Goal: Task Accomplishment & Management: Manage account settings

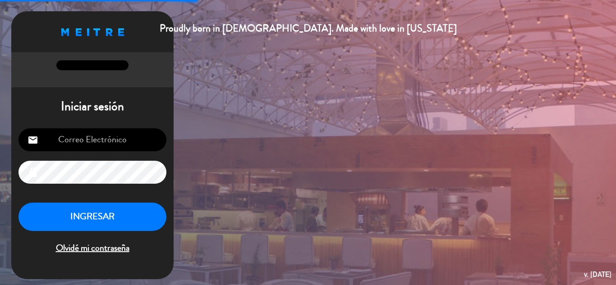
type input "[EMAIL_ADDRESS][DOMAIN_NAME]"
click at [94, 218] on button "INGRESAR" at bounding box center [92, 217] width 148 height 28
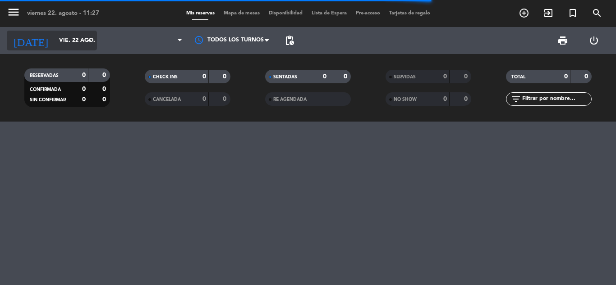
click at [88, 39] on icon "arrow_drop_down" at bounding box center [89, 40] width 11 height 11
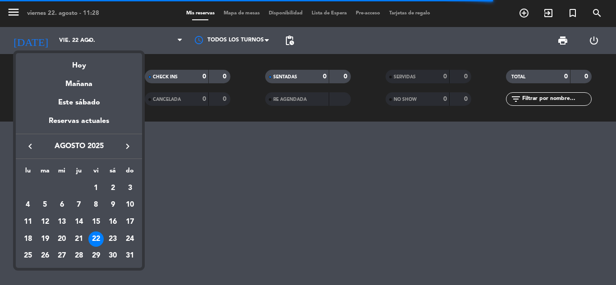
click at [125, 143] on icon "keyboard_arrow_right" at bounding box center [127, 146] width 11 height 11
click at [126, 145] on icon "keyboard_arrow_right" at bounding box center [127, 146] width 11 height 11
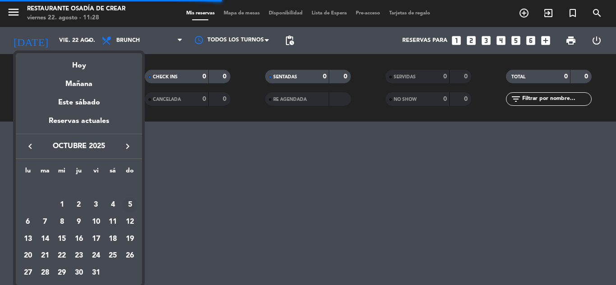
click at [130, 203] on div "5" at bounding box center [129, 204] width 15 height 15
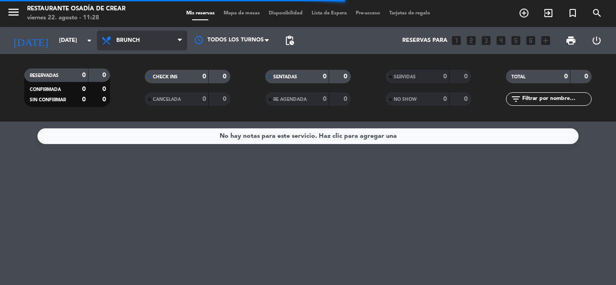
click at [181, 41] on icon at bounding box center [180, 40] width 4 height 7
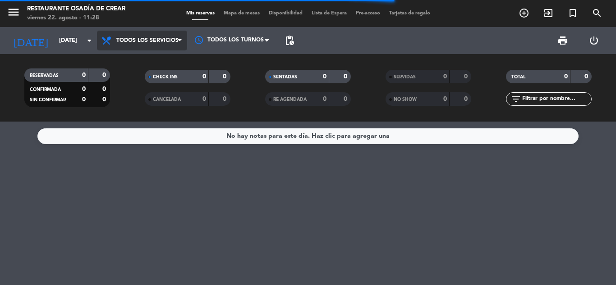
click at [161, 56] on div "menu Restaurante Osadía de Crear viernes 22. agosto - 11:28 Mis reservas Mapa d…" at bounding box center [308, 61] width 616 height 122
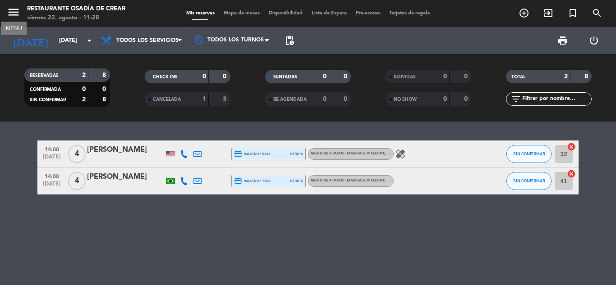
click at [12, 15] on icon "menu" at bounding box center [14, 12] width 14 height 14
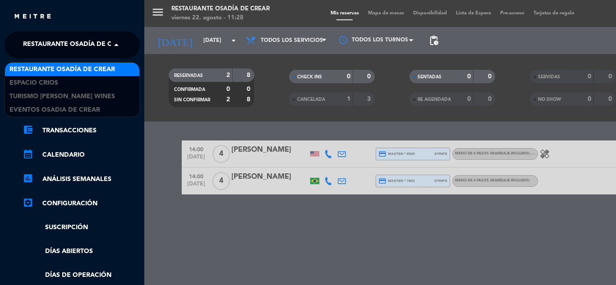
click at [67, 42] on span "Restaurante Osadía de Crear" at bounding box center [75, 45] width 105 height 19
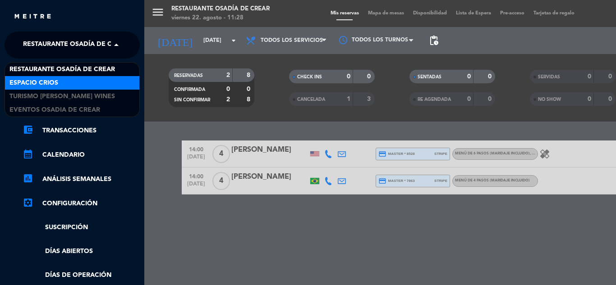
click at [75, 83] on div "Espacio Crios" at bounding box center [72, 83] width 134 height 14
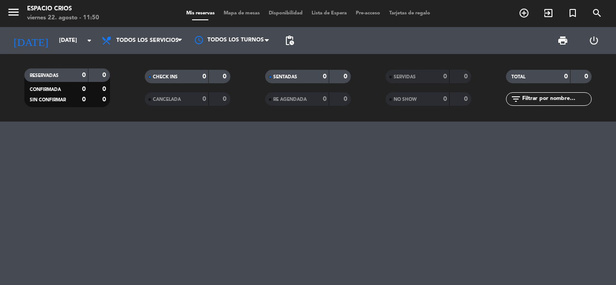
click at [390, 203] on div at bounding box center [308, 204] width 616 height 164
click at [87, 38] on icon "arrow_drop_down" at bounding box center [89, 40] width 11 height 11
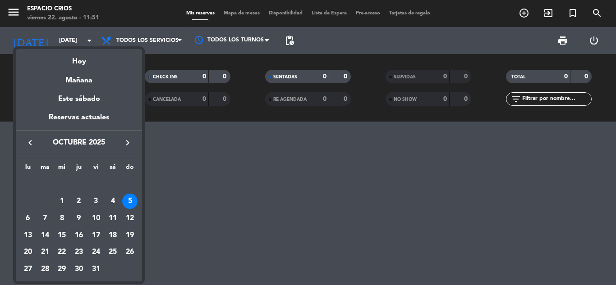
click at [28, 145] on icon "keyboard_arrow_left" at bounding box center [30, 142] width 11 height 11
click at [30, 144] on icon "keyboard_arrow_left" at bounding box center [30, 142] width 11 height 11
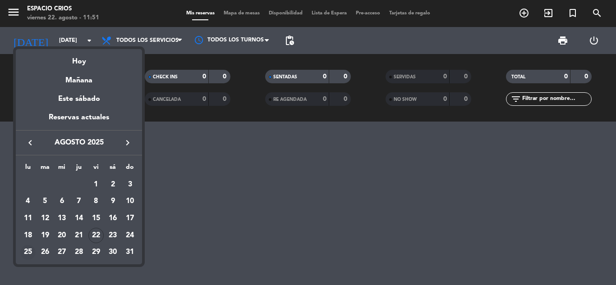
click at [30, 251] on div "25" at bounding box center [27, 252] width 15 height 15
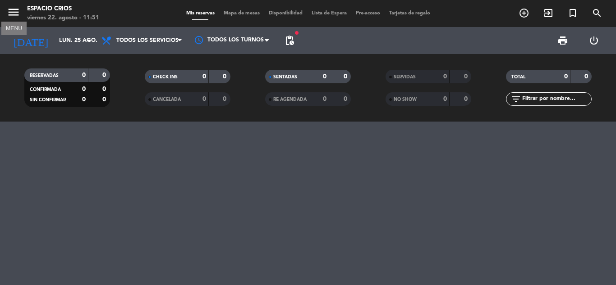
click at [9, 15] on icon "menu" at bounding box center [14, 12] width 14 height 14
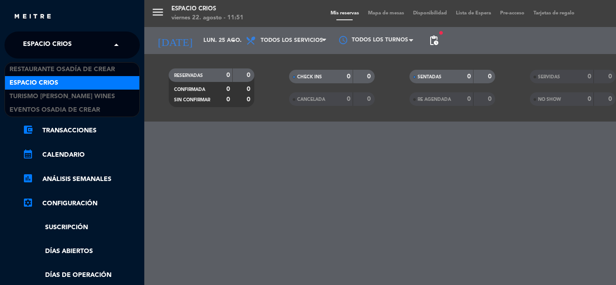
click at [111, 53] on span at bounding box center [118, 45] width 15 height 19
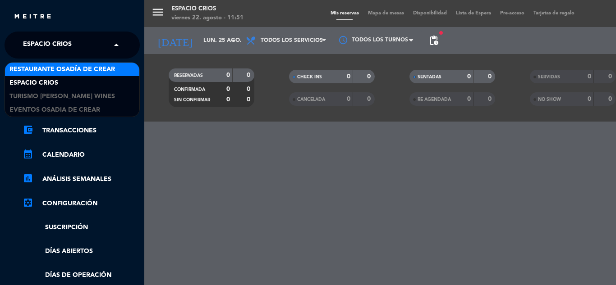
click at [72, 73] on span "Restaurante Osadía de Crear" at bounding box center [61, 69] width 105 height 10
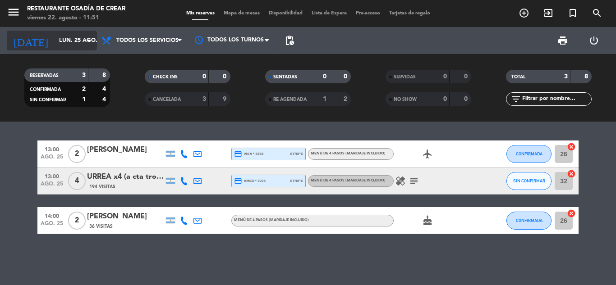
click at [87, 40] on icon "arrow_drop_down" at bounding box center [89, 40] width 11 height 11
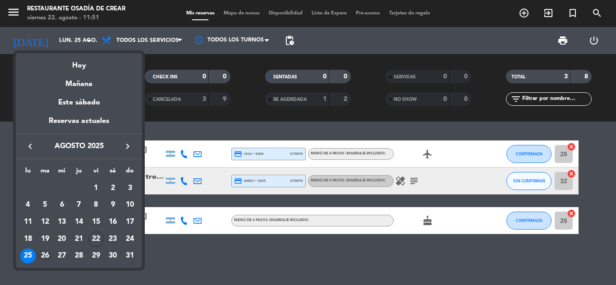
click at [46, 256] on div "26" at bounding box center [44, 256] width 15 height 15
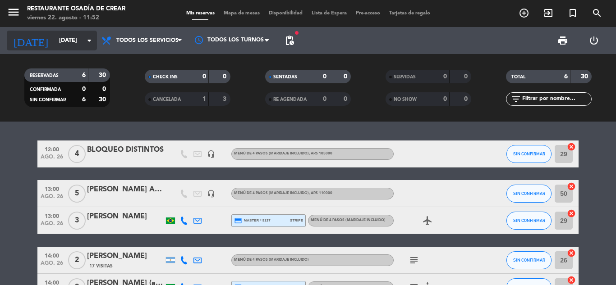
click at [88, 39] on icon "arrow_drop_down" at bounding box center [89, 40] width 11 height 11
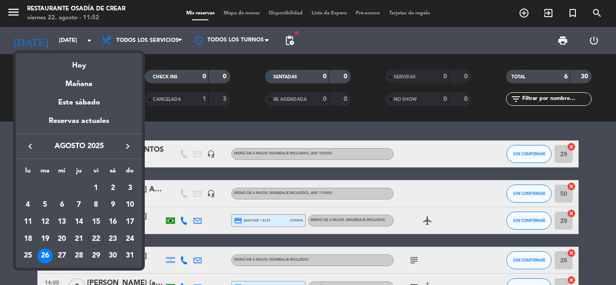
click at [61, 256] on div "27" at bounding box center [61, 256] width 15 height 15
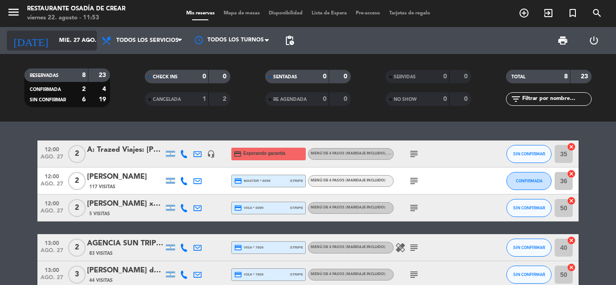
click at [90, 40] on icon "arrow_drop_down" at bounding box center [89, 40] width 11 height 11
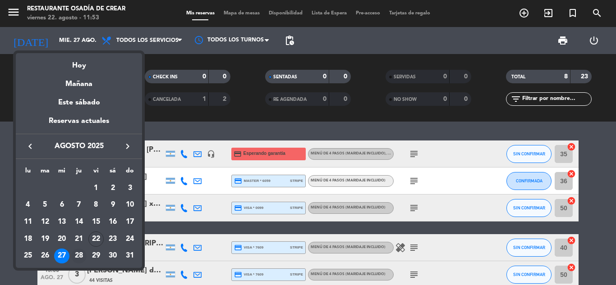
click at [78, 254] on div "28" at bounding box center [78, 256] width 15 height 15
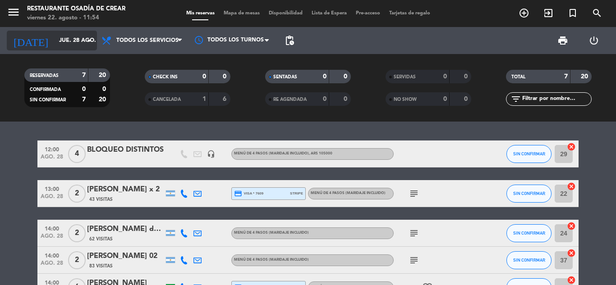
click at [88, 44] on icon "arrow_drop_down" at bounding box center [89, 40] width 11 height 11
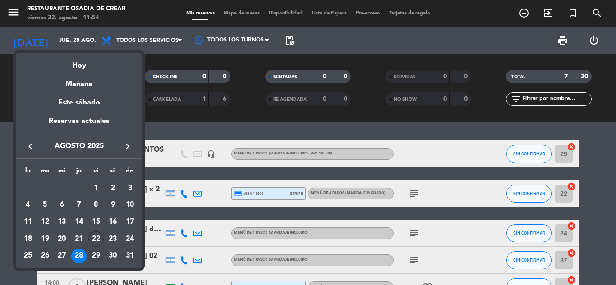
click at [97, 254] on div "29" at bounding box center [95, 256] width 15 height 15
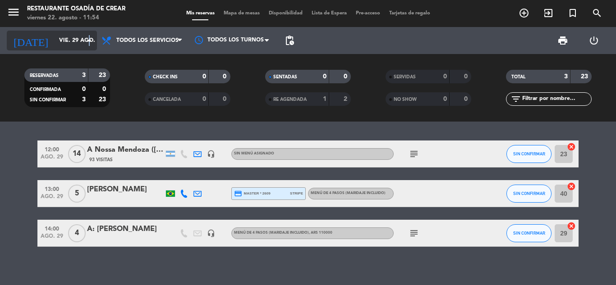
click at [90, 42] on icon "arrow_drop_down" at bounding box center [89, 40] width 11 height 11
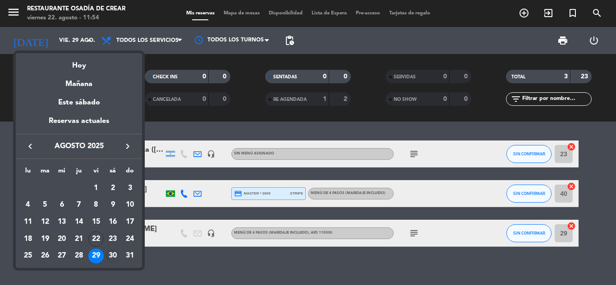
click at [114, 257] on div "30" at bounding box center [112, 256] width 15 height 15
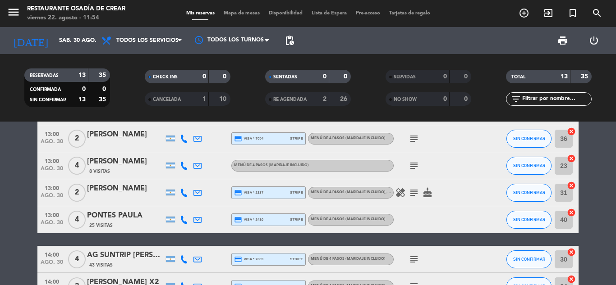
scroll to position [52, 0]
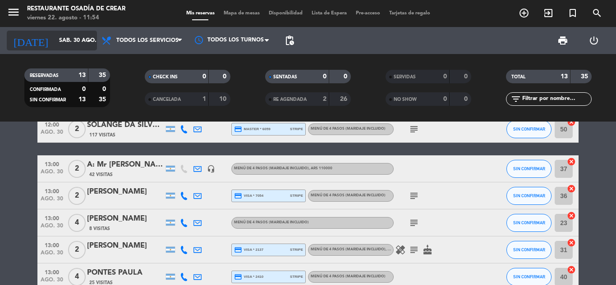
click at [90, 41] on icon "arrow_drop_down" at bounding box center [89, 40] width 11 height 11
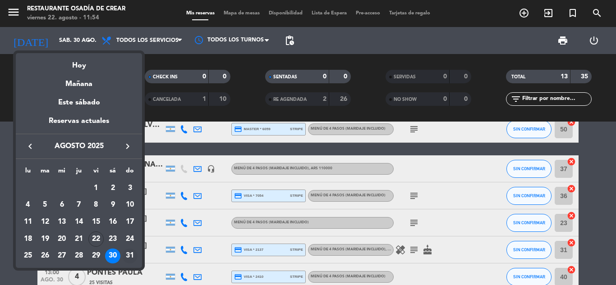
click at [128, 255] on div "31" at bounding box center [129, 256] width 15 height 15
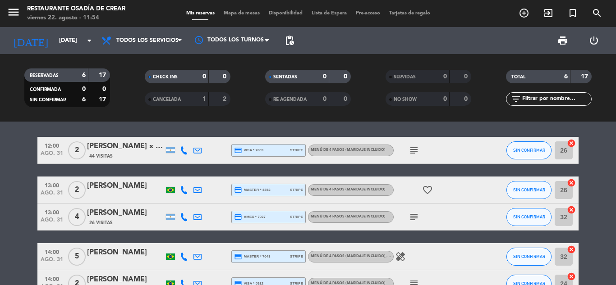
scroll to position [0, 0]
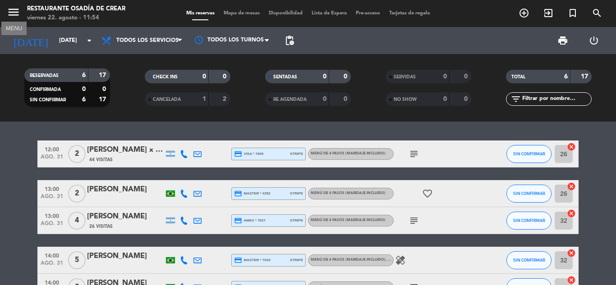
click at [14, 14] on icon "menu" at bounding box center [14, 12] width 14 height 14
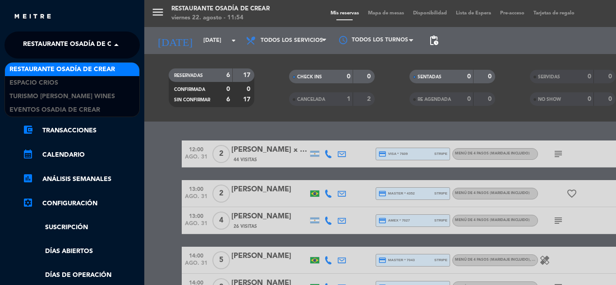
click at [87, 43] on span "Restaurante Osadía de Crear" at bounding box center [75, 45] width 105 height 19
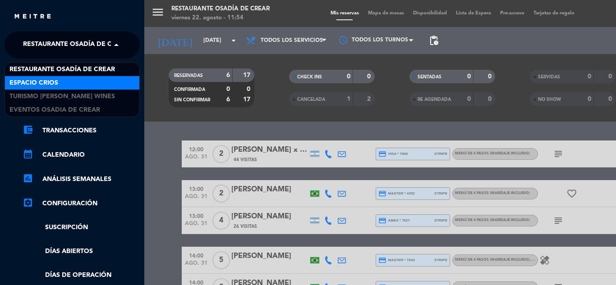
click at [69, 82] on div "Espacio Crios" at bounding box center [72, 83] width 134 height 14
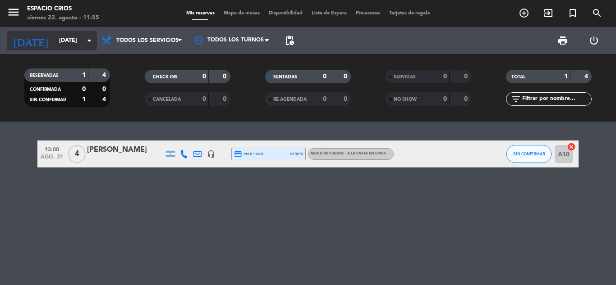
click at [94, 37] on icon "arrow_drop_down" at bounding box center [89, 40] width 11 height 11
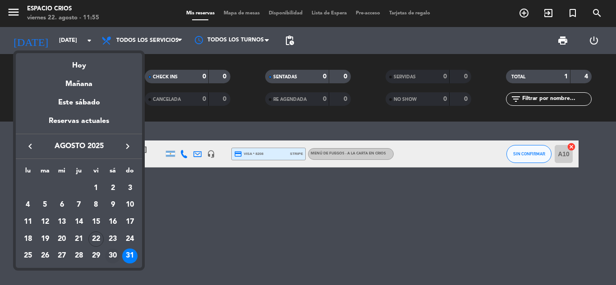
click at [113, 257] on div "30" at bounding box center [112, 256] width 15 height 15
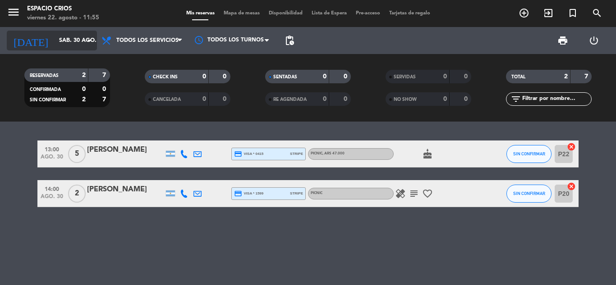
click at [88, 40] on icon "arrow_drop_down" at bounding box center [89, 40] width 11 height 11
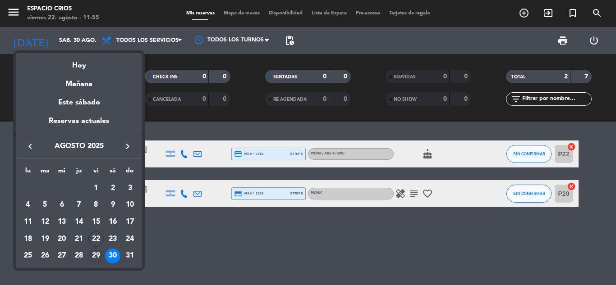
click at [94, 255] on div "29" at bounding box center [95, 256] width 15 height 15
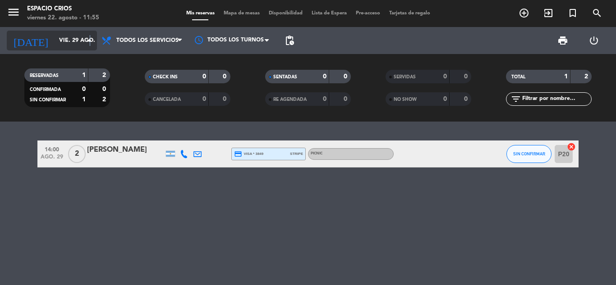
click at [89, 39] on icon "arrow_drop_down" at bounding box center [89, 40] width 11 height 11
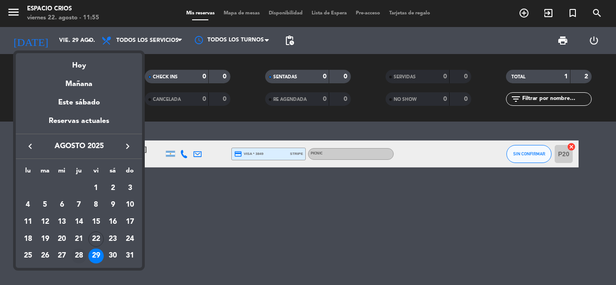
click at [83, 255] on div "28" at bounding box center [78, 256] width 15 height 15
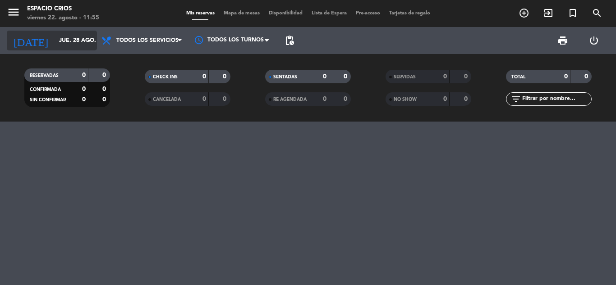
click at [95, 41] on input "jue. 28 ago." at bounding box center [93, 40] width 76 height 15
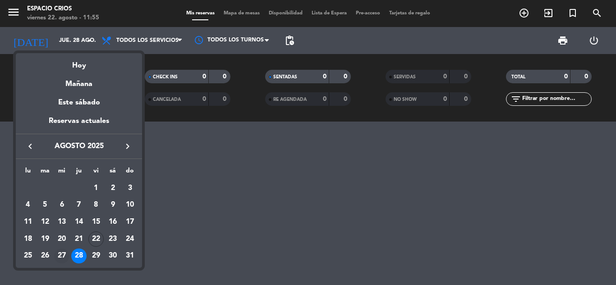
click at [62, 256] on div "27" at bounding box center [61, 256] width 15 height 15
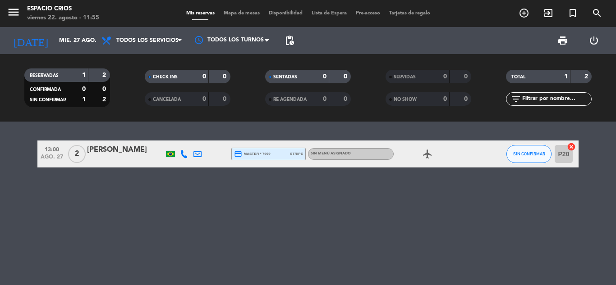
click at [118, 151] on div "[PERSON_NAME]" at bounding box center [125, 150] width 77 height 12
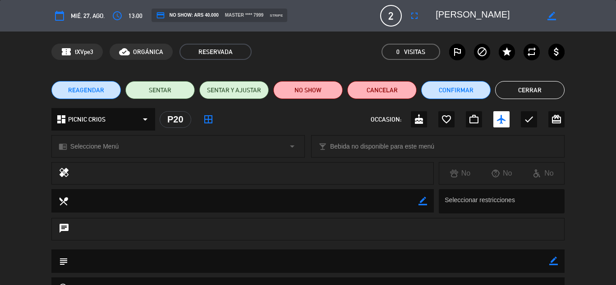
click at [528, 85] on button "Cerrar" at bounding box center [529, 90] width 69 height 18
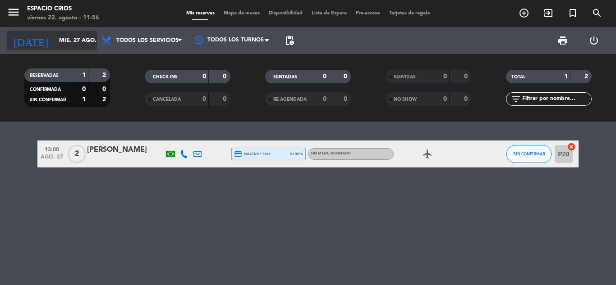
click at [86, 39] on icon "arrow_drop_down" at bounding box center [89, 40] width 11 height 11
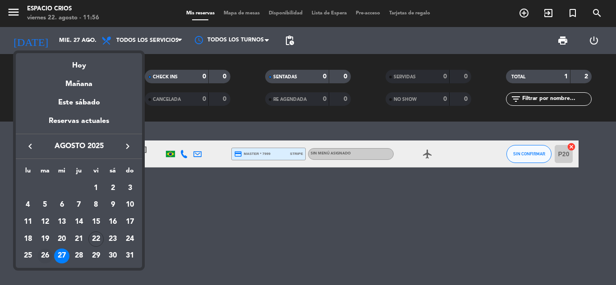
click at [46, 257] on div "26" at bounding box center [44, 256] width 15 height 15
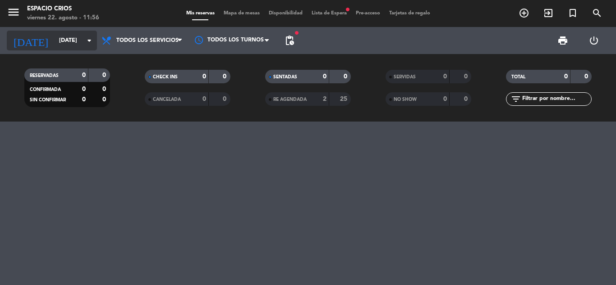
click at [87, 41] on icon "arrow_drop_down" at bounding box center [89, 40] width 11 height 11
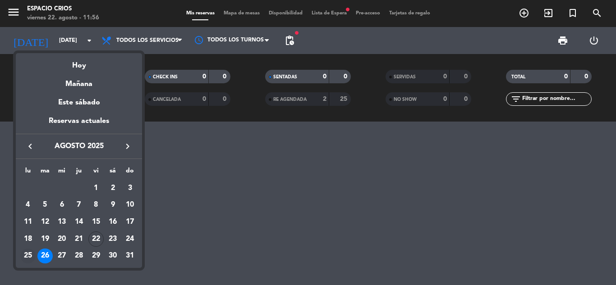
click at [28, 253] on div "25" at bounding box center [27, 256] width 15 height 15
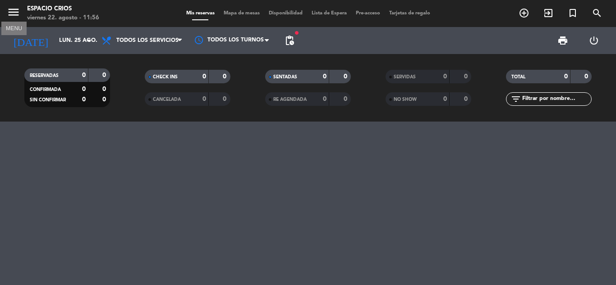
click at [12, 7] on icon "menu" at bounding box center [14, 12] width 14 height 14
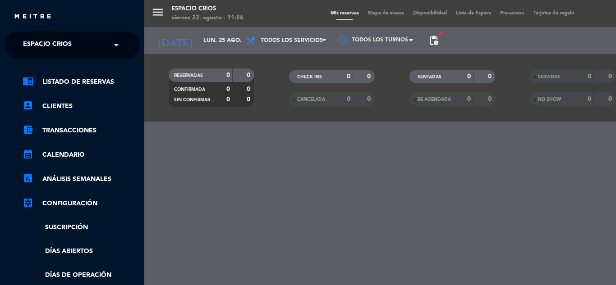
click at [73, 35] on ng-select "× Espacio Crios ×" at bounding box center [72, 45] width 135 height 27
click at [77, 43] on div "× Espacio Crios" at bounding box center [52, 45] width 66 height 19
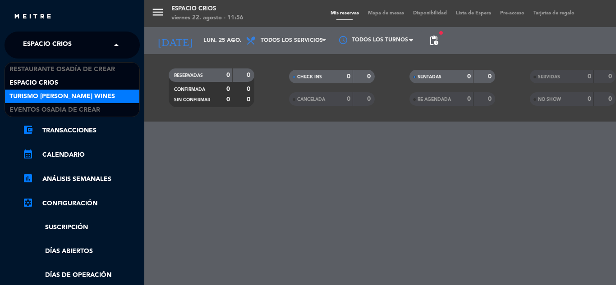
click at [54, 96] on span "Turismo [PERSON_NAME] Wines" at bounding box center [61, 96] width 105 height 10
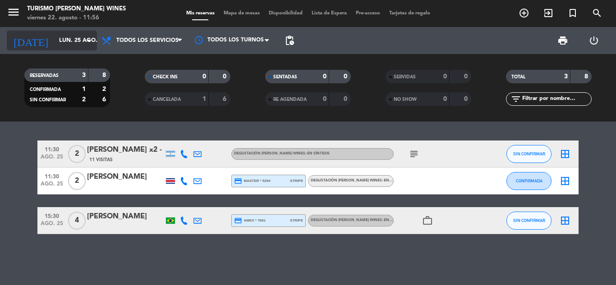
click at [91, 41] on icon "arrow_drop_down" at bounding box center [89, 40] width 11 height 11
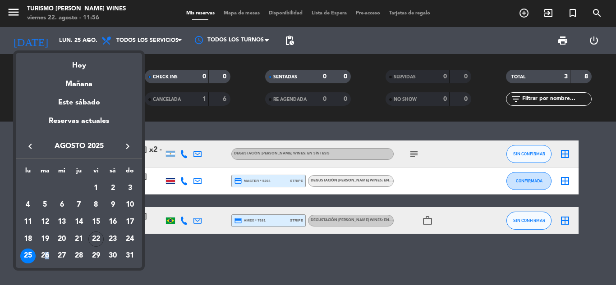
drag, startPoint x: 47, startPoint y: 256, endPoint x: 72, endPoint y: 255, distance: 24.8
click at [47, 255] on div "26" at bounding box center [44, 256] width 15 height 15
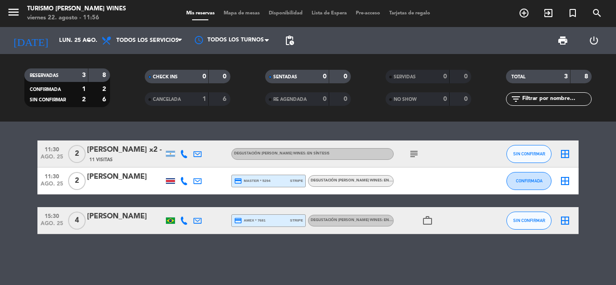
type input "[DATE]"
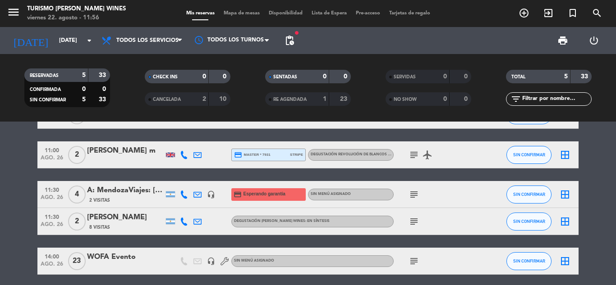
scroll to position [73, 0]
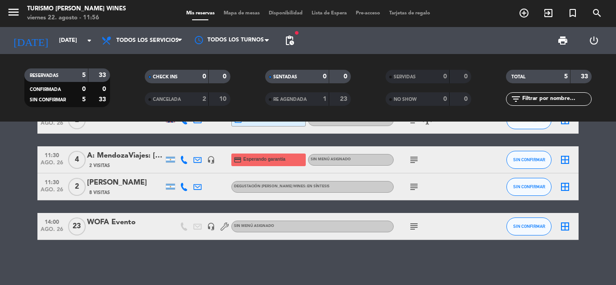
click at [150, 221] on div "WOFA Evento" at bounding box center [125, 223] width 77 height 12
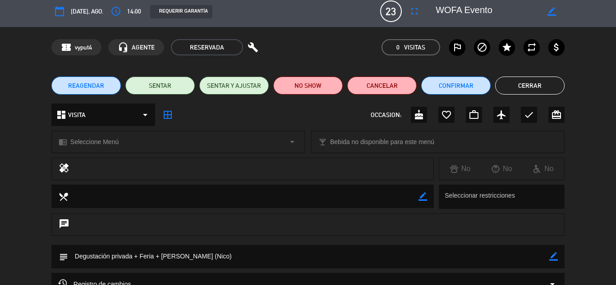
scroll to position [0, 0]
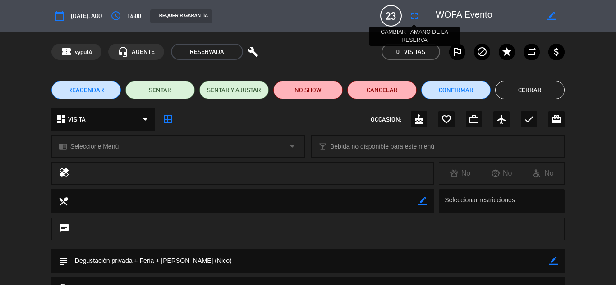
click at [416, 17] on icon "fullscreen" at bounding box center [414, 15] width 11 height 11
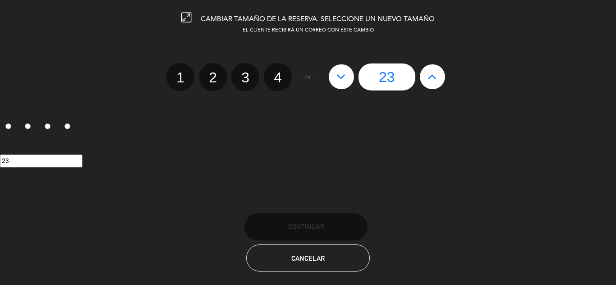
click at [345, 80] on icon at bounding box center [340, 76] width 9 height 14
type input "22"
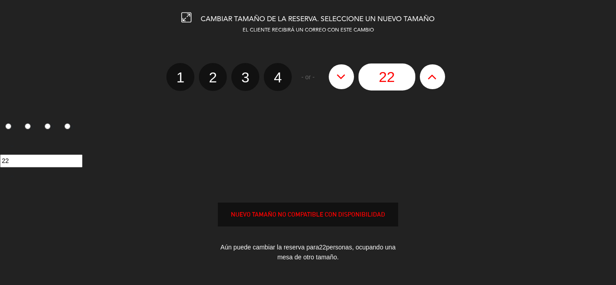
click at [345, 80] on icon at bounding box center [340, 76] width 9 height 14
type input "21"
click at [345, 80] on icon at bounding box center [340, 76] width 9 height 14
type input "20"
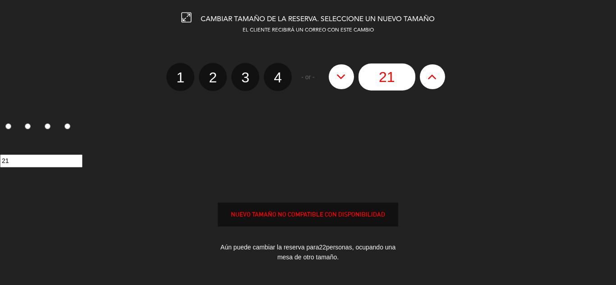
type input "20"
click at [345, 80] on icon at bounding box center [340, 76] width 9 height 14
type input "19"
click at [345, 80] on icon at bounding box center [340, 76] width 9 height 14
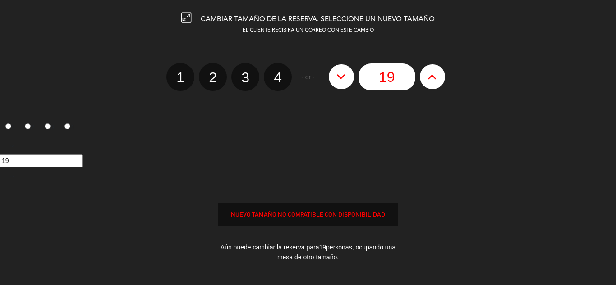
type input "18"
click at [345, 80] on icon at bounding box center [340, 76] width 9 height 14
type input "17"
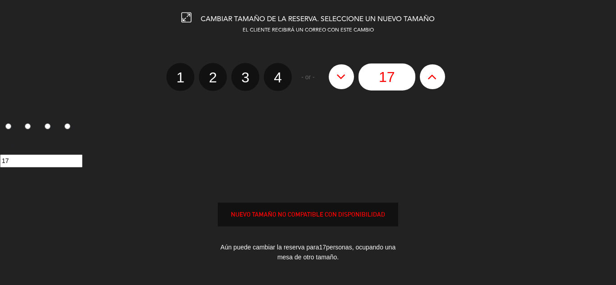
click at [345, 80] on icon at bounding box center [340, 76] width 9 height 14
type input "16"
click at [345, 80] on icon at bounding box center [340, 76] width 9 height 14
type input "15"
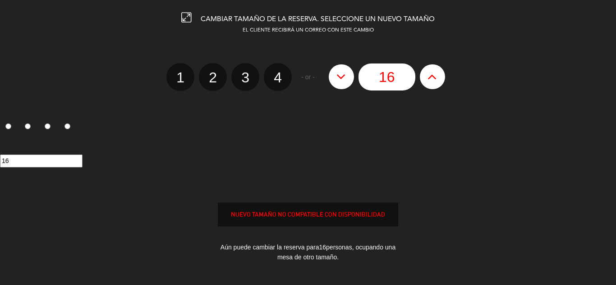
type input "15"
click at [345, 80] on icon at bounding box center [340, 76] width 9 height 14
type input "14"
click at [345, 80] on icon at bounding box center [340, 76] width 9 height 14
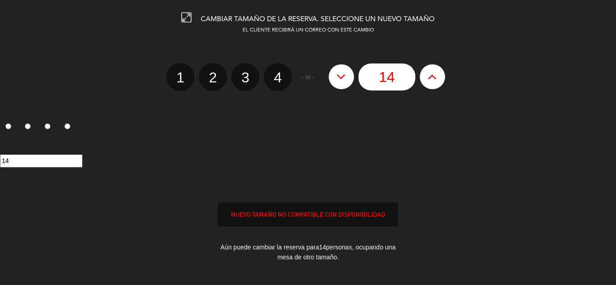
type input "13"
click at [345, 80] on icon at bounding box center [340, 76] width 9 height 14
type input "12"
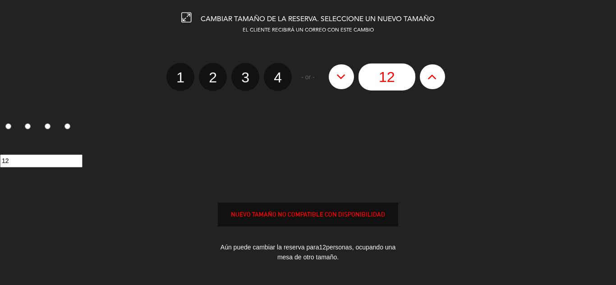
click at [345, 80] on icon at bounding box center [340, 76] width 9 height 14
type input "11"
click at [345, 80] on icon at bounding box center [340, 76] width 9 height 14
type input "10"
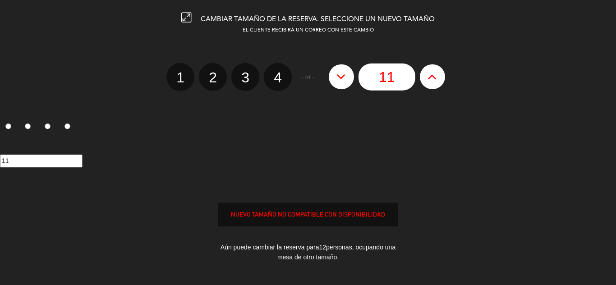
type input "10"
click at [345, 80] on icon at bounding box center [340, 76] width 9 height 14
type input "9"
click at [345, 80] on icon at bounding box center [340, 76] width 9 height 14
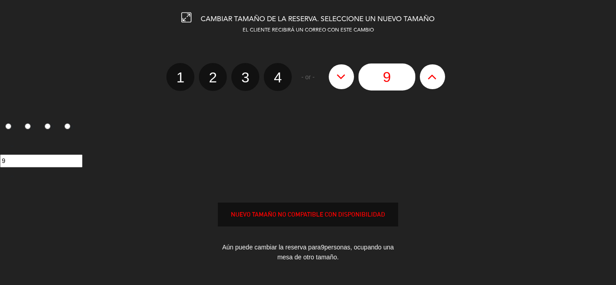
type input "8"
click at [345, 80] on icon at bounding box center [340, 76] width 9 height 14
type input "7"
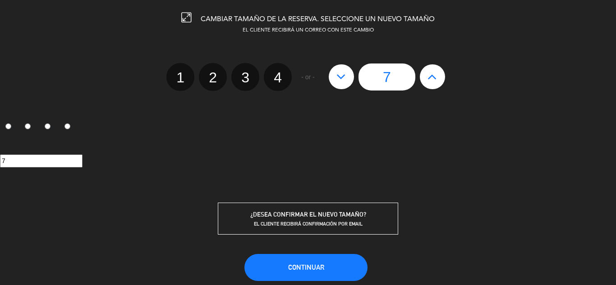
click at [432, 72] on icon at bounding box center [431, 76] width 9 height 14
type input "8"
click at [328, 268] on button "Continuar" at bounding box center [305, 267] width 123 height 27
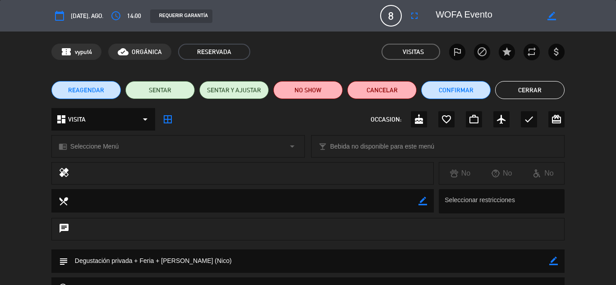
click at [530, 87] on button "Cerrar" at bounding box center [529, 90] width 69 height 18
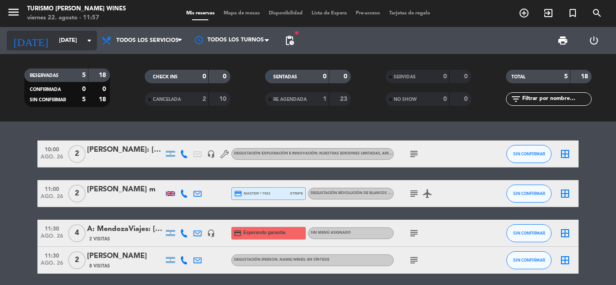
click at [93, 41] on icon "arrow_drop_down" at bounding box center [89, 40] width 11 height 11
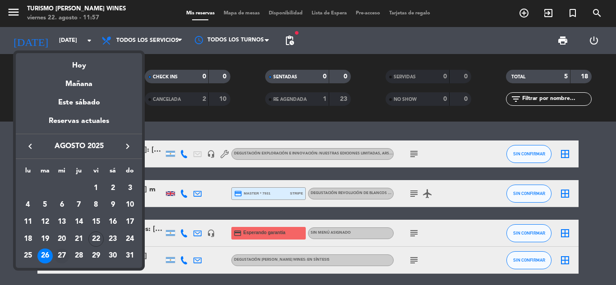
click at [63, 256] on div "27" at bounding box center [61, 256] width 15 height 15
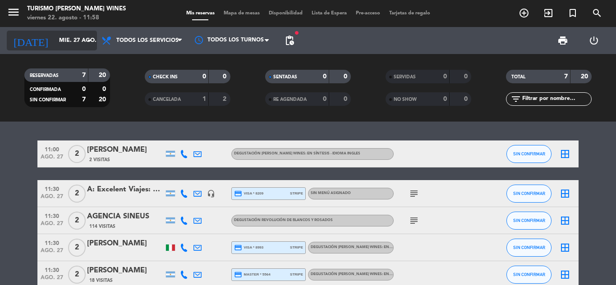
click at [91, 43] on icon "arrow_drop_down" at bounding box center [89, 40] width 11 height 11
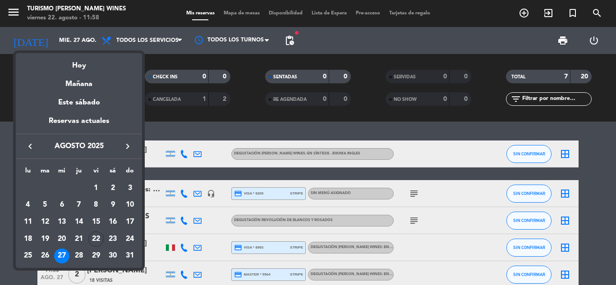
click at [79, 254] on div "28" at bounding box center [78, 256] width 15 height 15
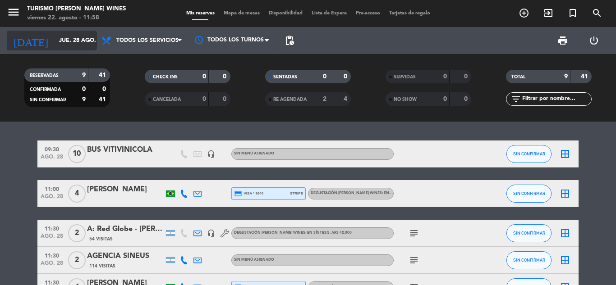
click at [88, 42] on icon "arrow_drop_down" at bounding box center [89, 40] width 11 height 11
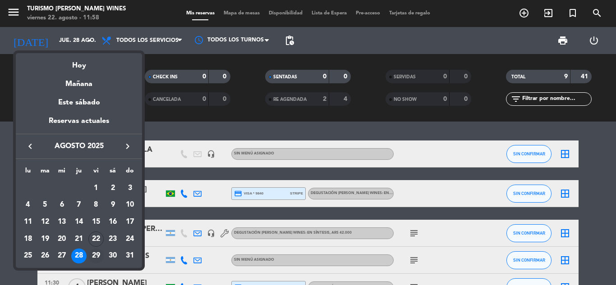
click at [96, 255] on div "29" at bounding box center [95, 256] width 15 height 15
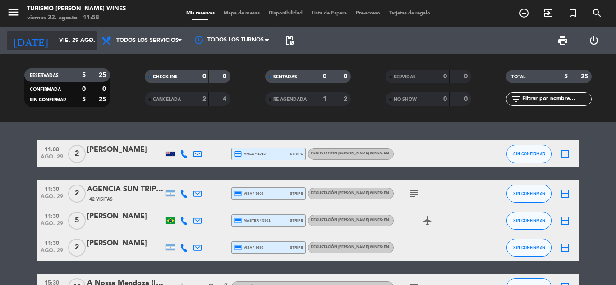
click at [87, 42] on icon "arrow_drop_down" at bounding box center [89, 40] width 11 height 11
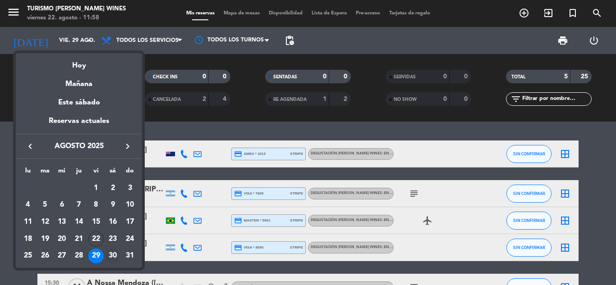
click at [112, 255] on div "30" at bounding box center [112, 256] width 15 height 15
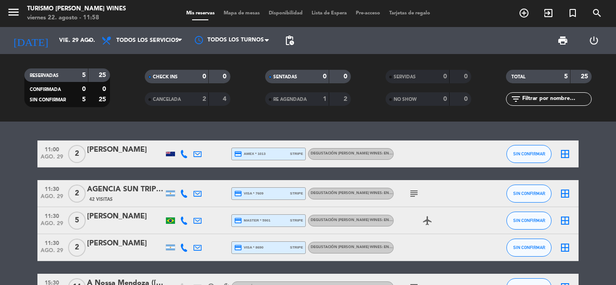
type input "sáb. 30 ago."
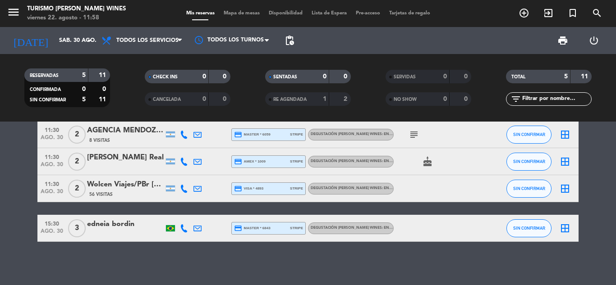
scroll to position [61, 0]
